Goal: Book appointment/travel/reservation

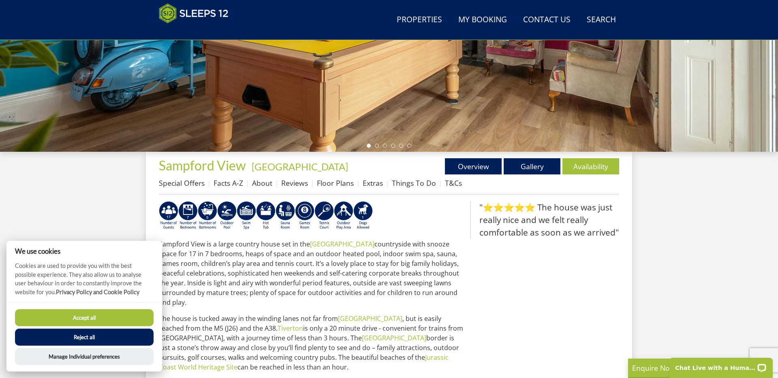
scroll to position [208, 0]
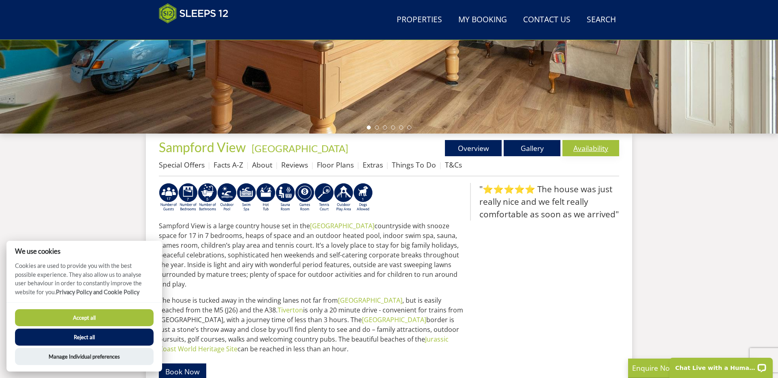
click at [590, 145] on link "Availability" at bounding box center [590, 148] width 57 height 16
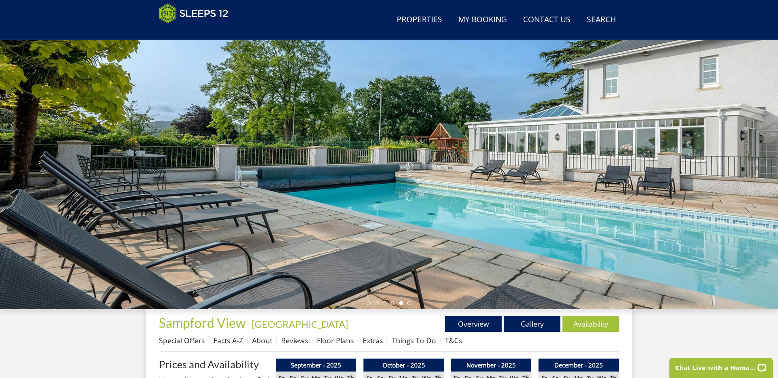
scroll to position [47, 0]
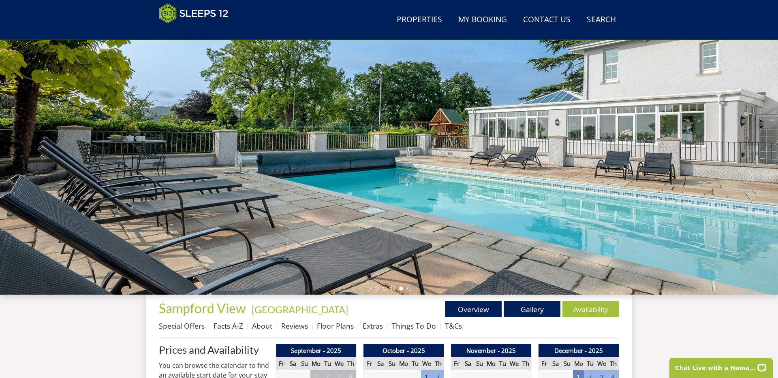
click at [585, 177] on div at bounding box center [389, 152] width 778 height 283
click at [371, 290] on ul at bounding box center [388, 289] width 45 height 4
click at [369, 290] on li at bounding box center [368, 289] width 4 height 4
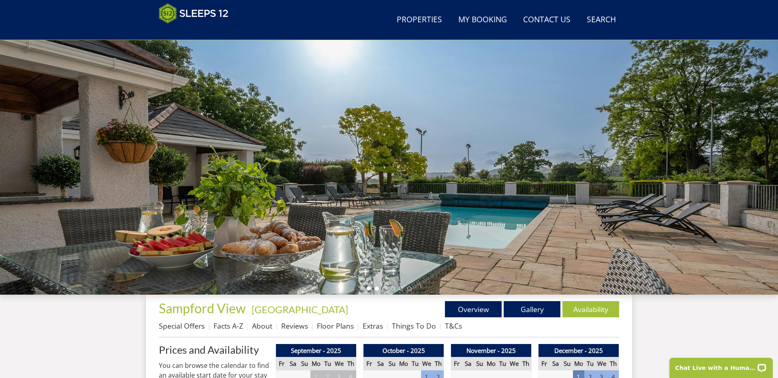
click at [375, 289] on li at bounding box center [377, 289] width 4 height 4
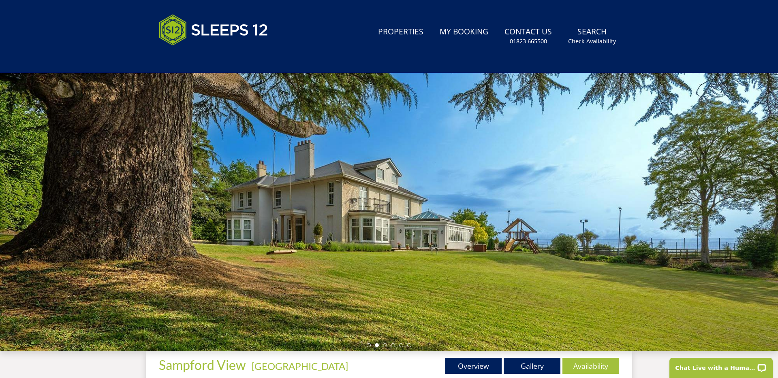
scroll to position [23, 0]
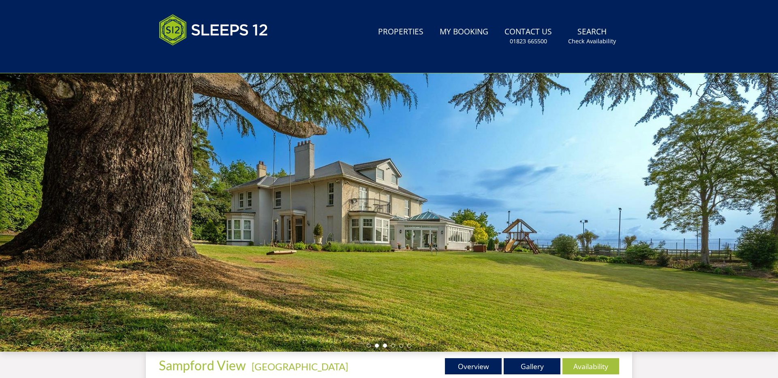
click at [383, 345] on li at bounding box center [385, 346] width 4 height 4
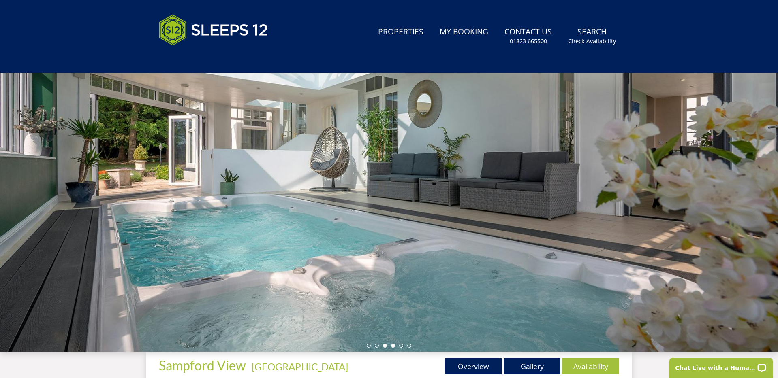
click at [393, 346] on li at bounding box center [393, 346] width 4 height 4
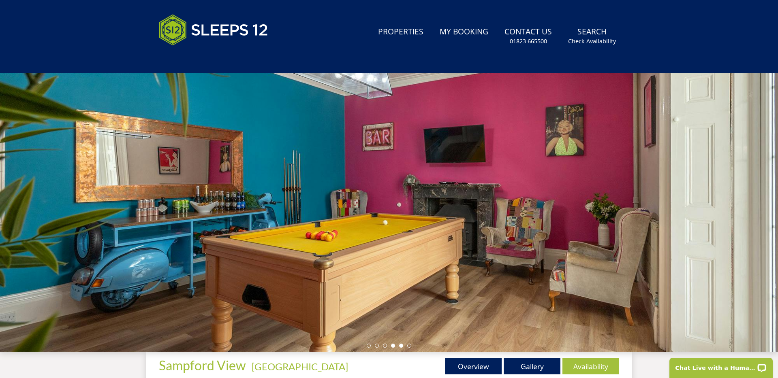
click at [401, 345] on li at bounding box center [401, 346] width 4 height 4
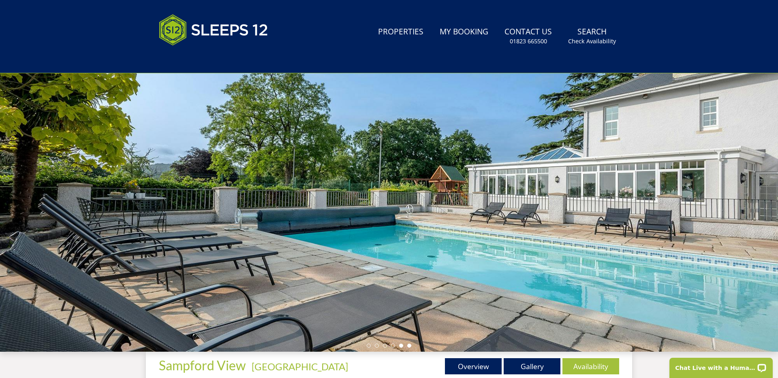
click at [411, 345] on li at bounding box center [409, 346] width 4 height 4
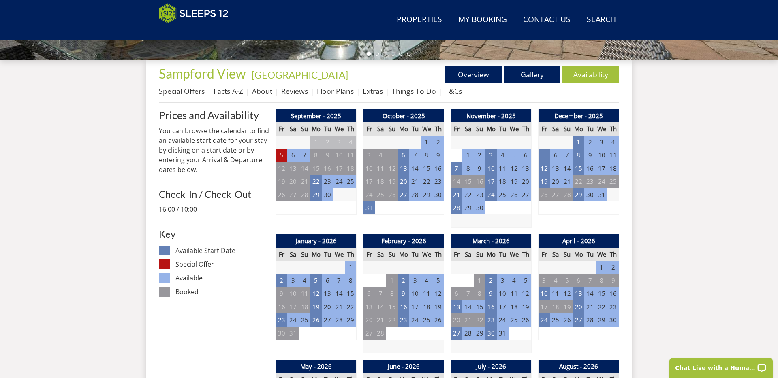
scroll to position [281, 0]
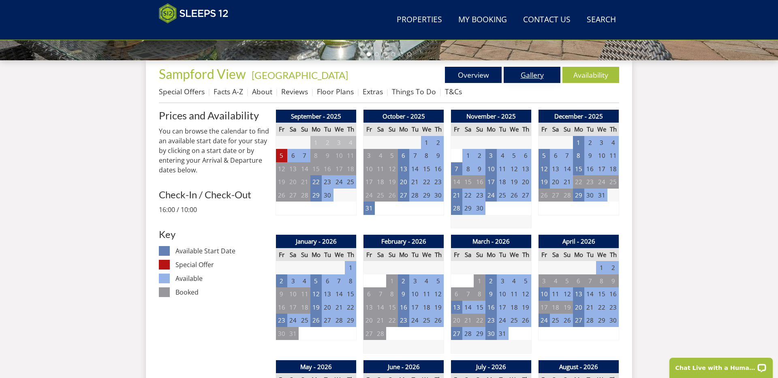
click at [530, 74] on link "Gallery" at bounding box center [531, 75] width 57 height 16
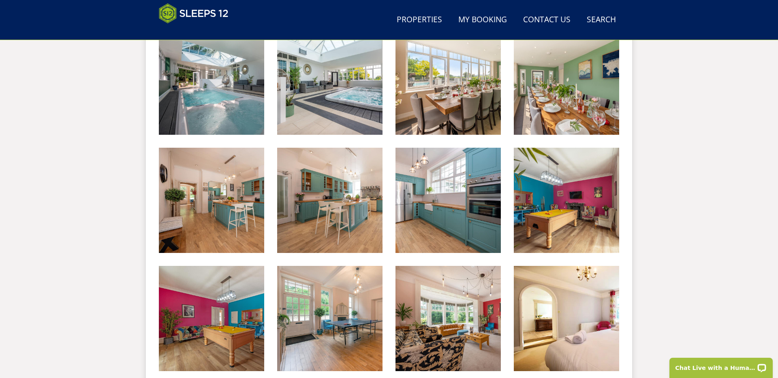
scroll to position [464, 0]
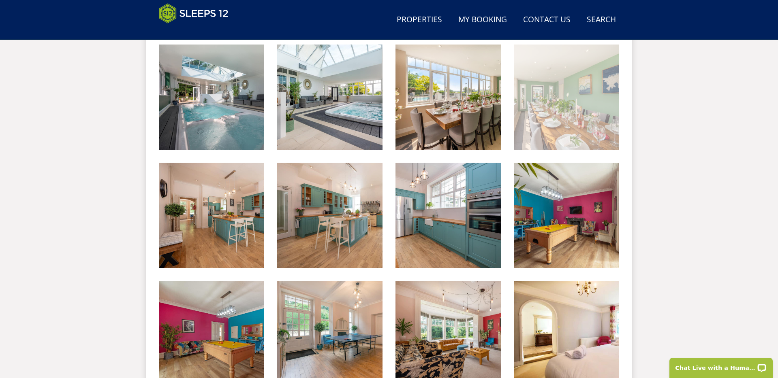
click at [557, 113] on img at bounding box center [565, 97] width 105 height 105
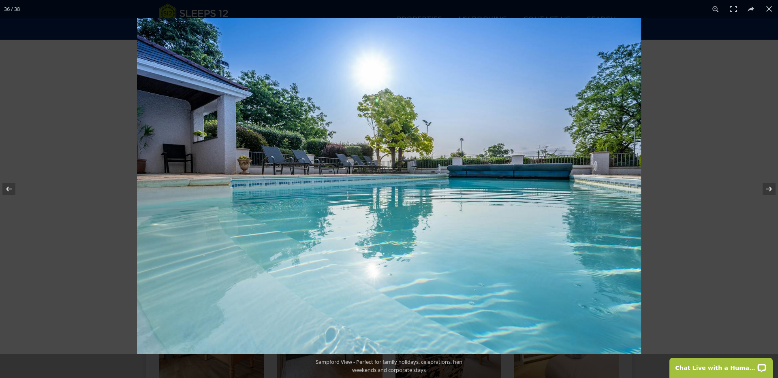
click at [462, 199] on img at bounding box center [389, 186] width 504 height 336
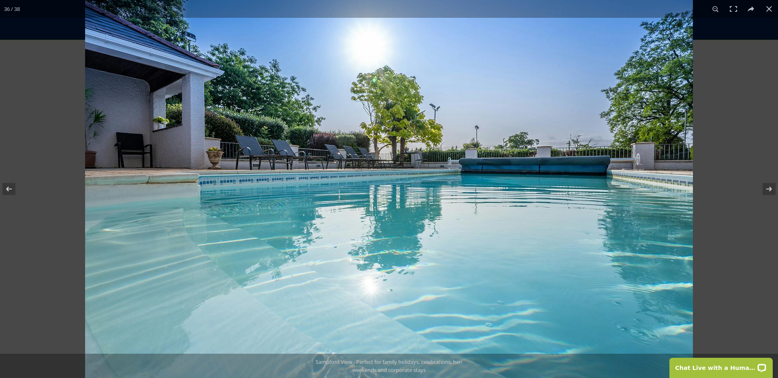
click at [462, 199] on img at bounding box center [388, 183] width 607 height 405
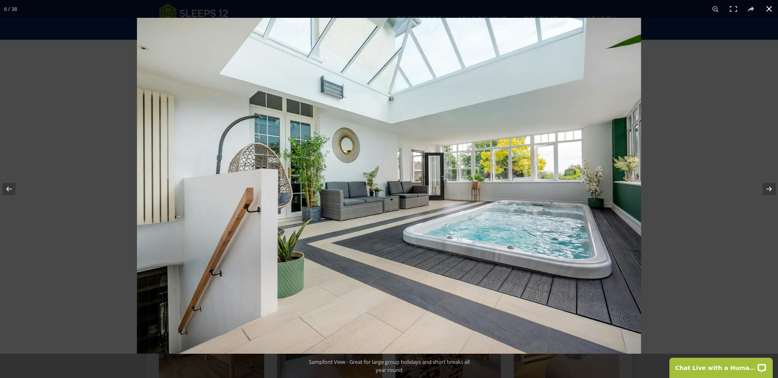
click at [69, 100] on div at bounding box center [389, 189] width 778 height 378
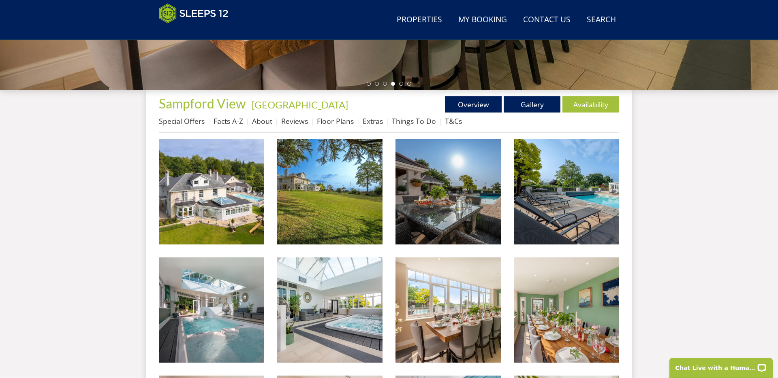
scroll to position [250, 0]
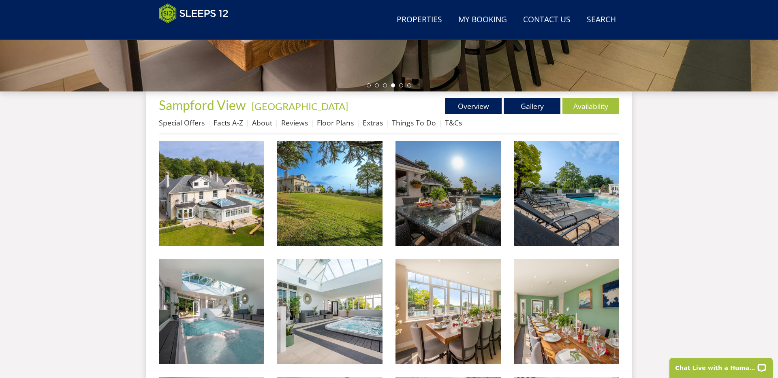
click at [187, 125] on link "Special Offers" at bounding box center [182, 123] width 46 height 10
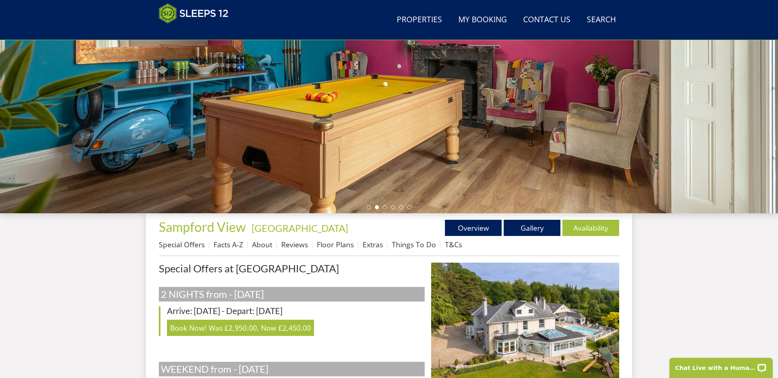
scroll to position [127, 0]
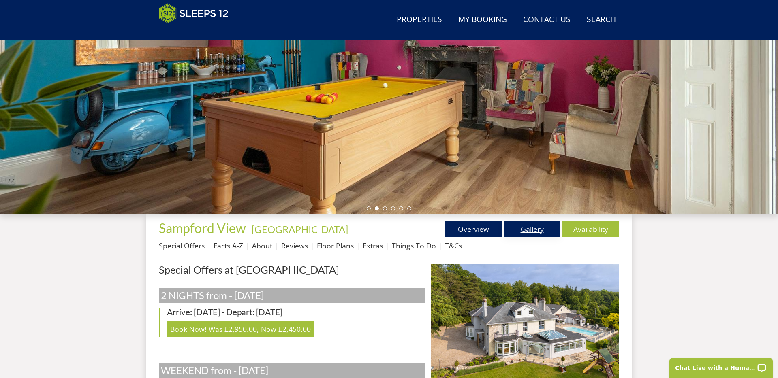
click at [531, 226] on link "Gallery" at bounding box center [531, 229] width 57 height 16
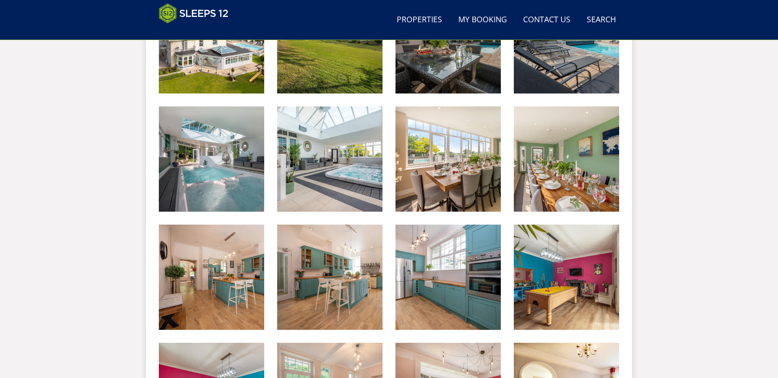
scroll to position [419, 0]
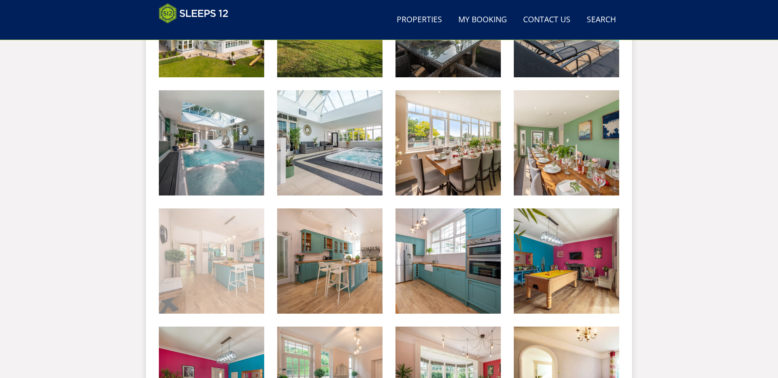
click at [225, 249] on img at bounding box center [211, 261] width 105 height 105
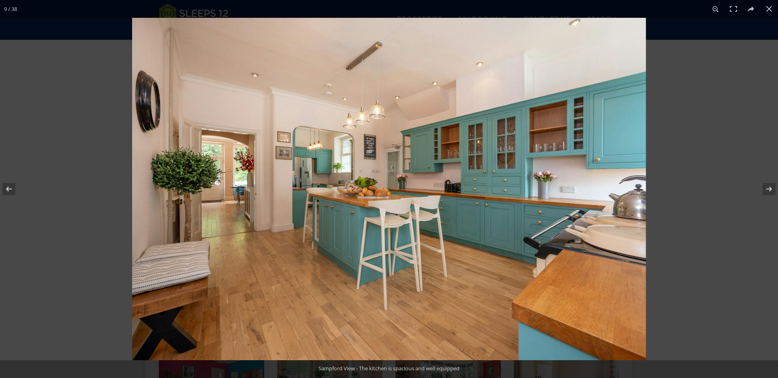
click at [465, 223] on img at bounding box center [388, 189] width 513 height 343
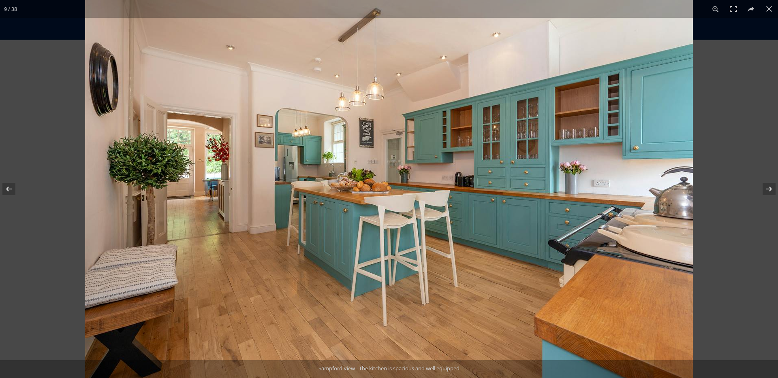
click at [465, 223] on img at bounding box center [388, 182] width 607 height 405
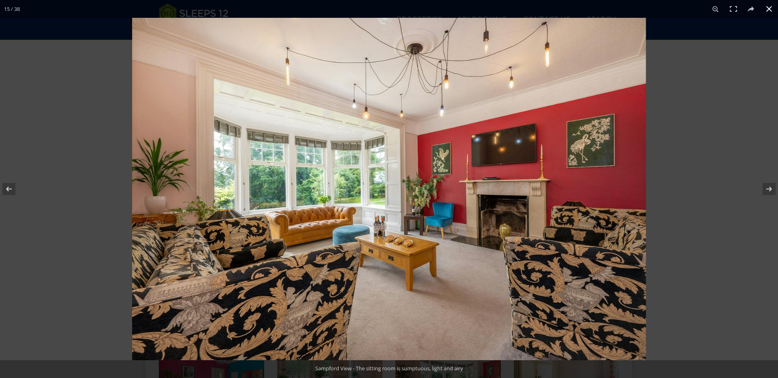
click at [681, 151] on div at bounding box center [521, 207] width 778 height 378
